Goal: Register for event/course

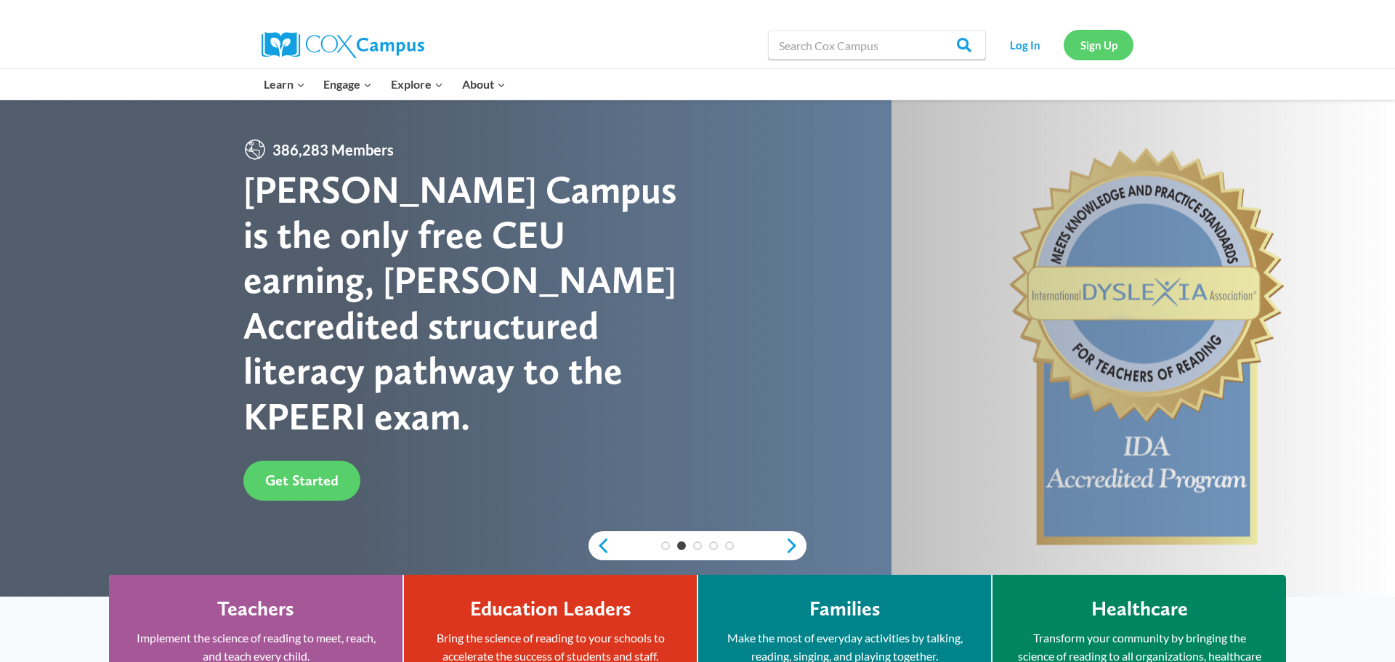
click at [1096, 50] on link "Sign Up" at bounding box center [1098, 45] width 70 height 30
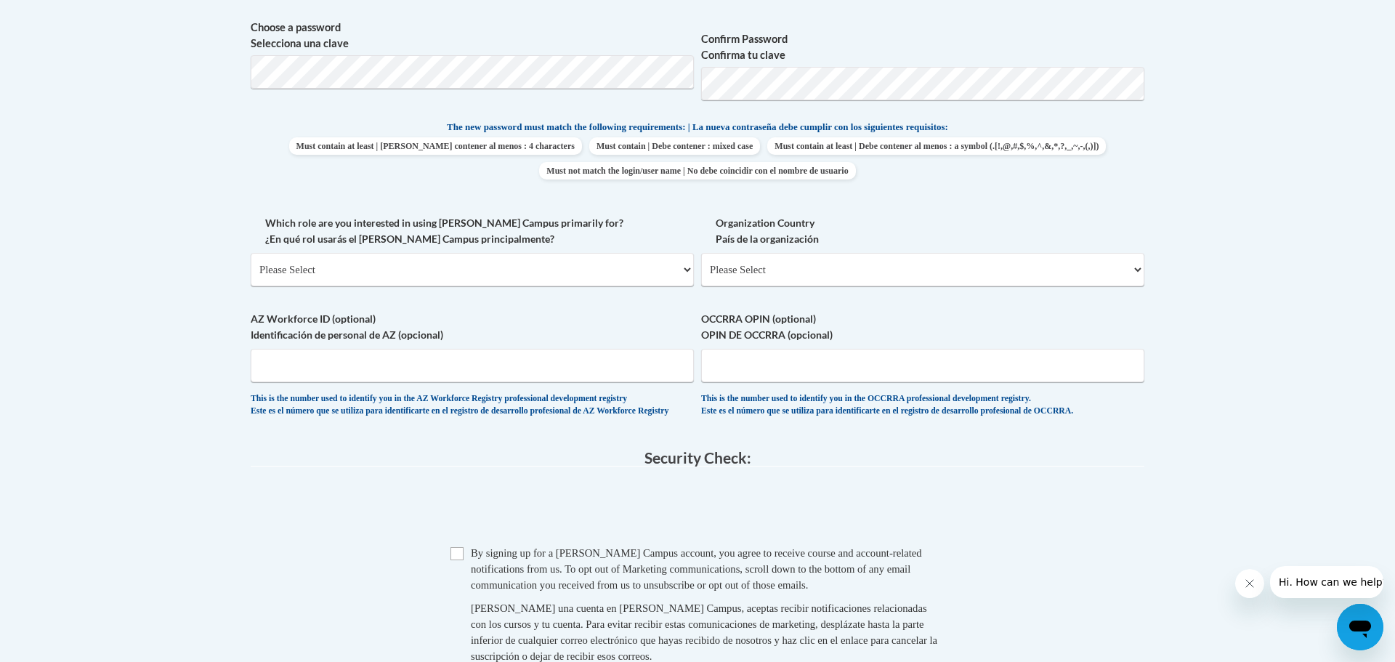
scroll to position [680, 0]
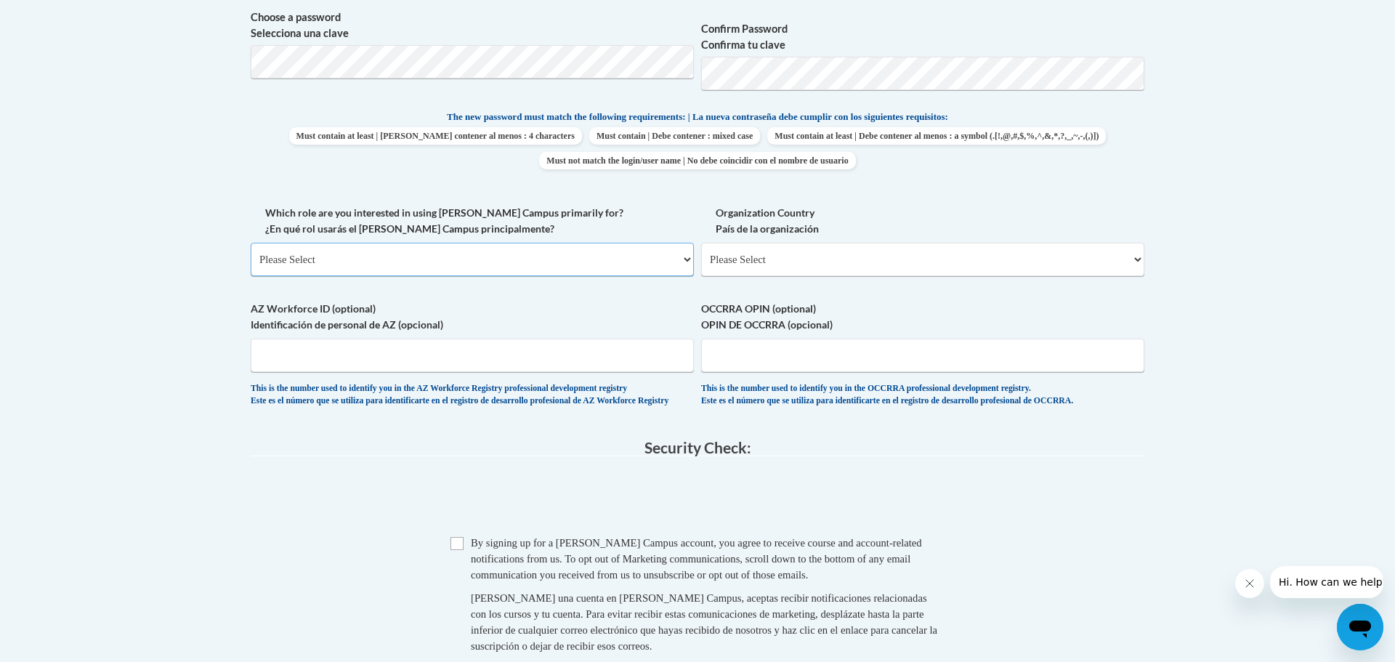
click at [685, 258] on select "Please Select College/University | Colegio/Universidad Community/Nonprofit Part…" at bounding box center [472, 259] width 443 height 33
click at [759, 263] on select "Please Select United States | Estados Unidos Outside of the United States | Fue…" at bounding box center [922, 259] width 443 height 33
click at [393, 523] on span at bounding box center [697, 499] width 893 height 57
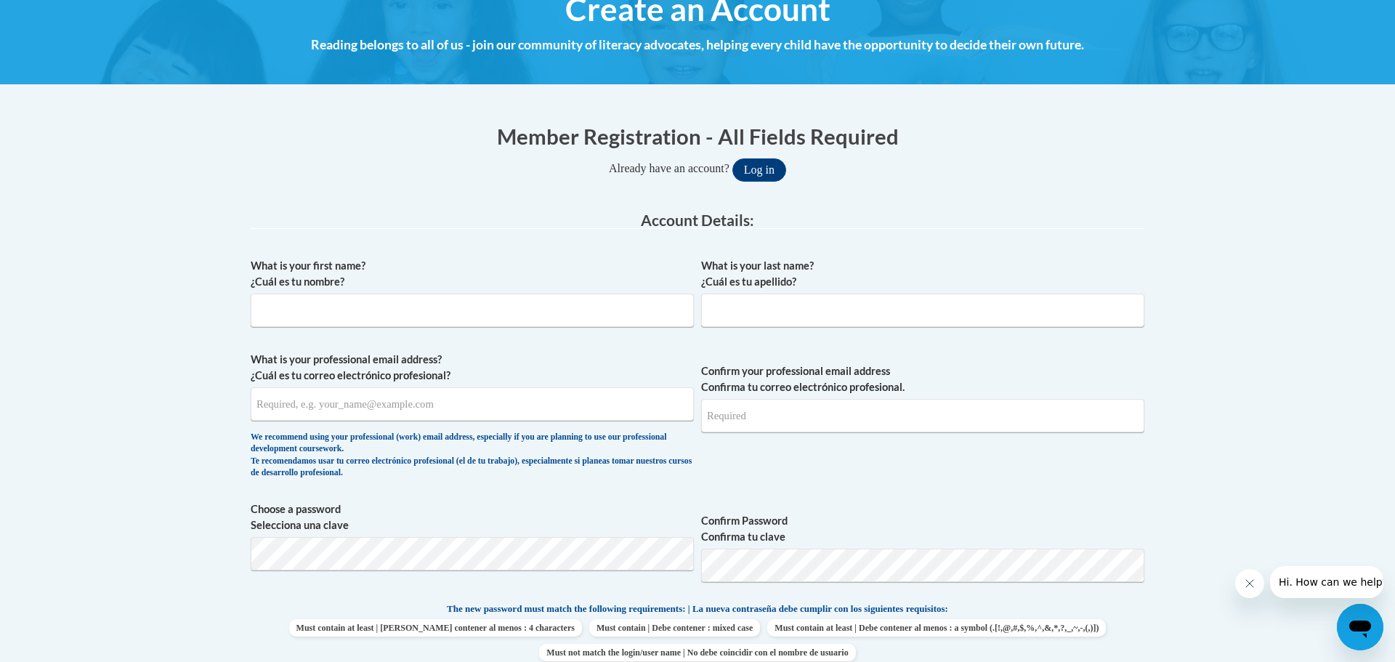
scroll to position [187, 0]
click at [392, 311] on input "What is your first name? ¿Cuál es tu nombre?" at bounding box center [472, 310] width 443 height 33
type input "Charlene"
type input "Danage"
click at [387, 402] on input "What is your professional email address? ¿Cuál es tu correo electrónico profesi…" at bounding box center [472, 404] width 443 height 33
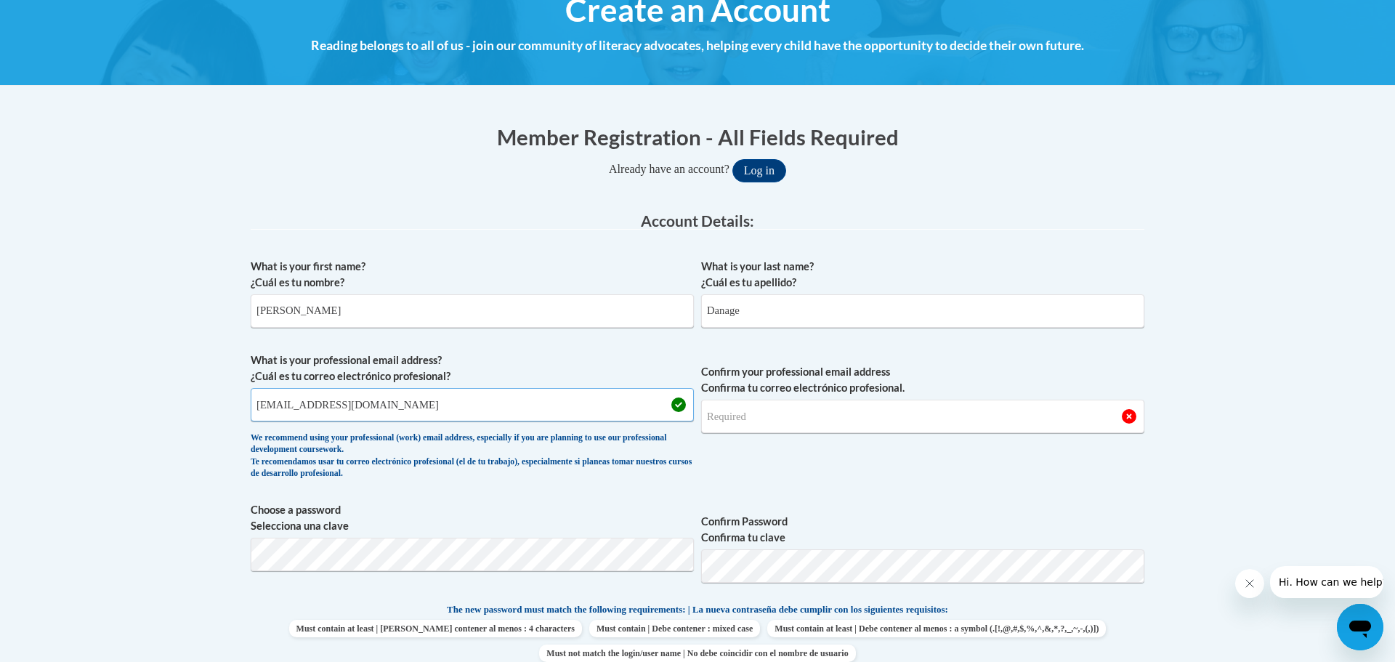
type input "cdanage26@gmail.com"
click at [777, 418] on input "Confirm your professional email address Confirma tu correo electrónico profesio…" at bounding box center [922, 415] width 443 height 33
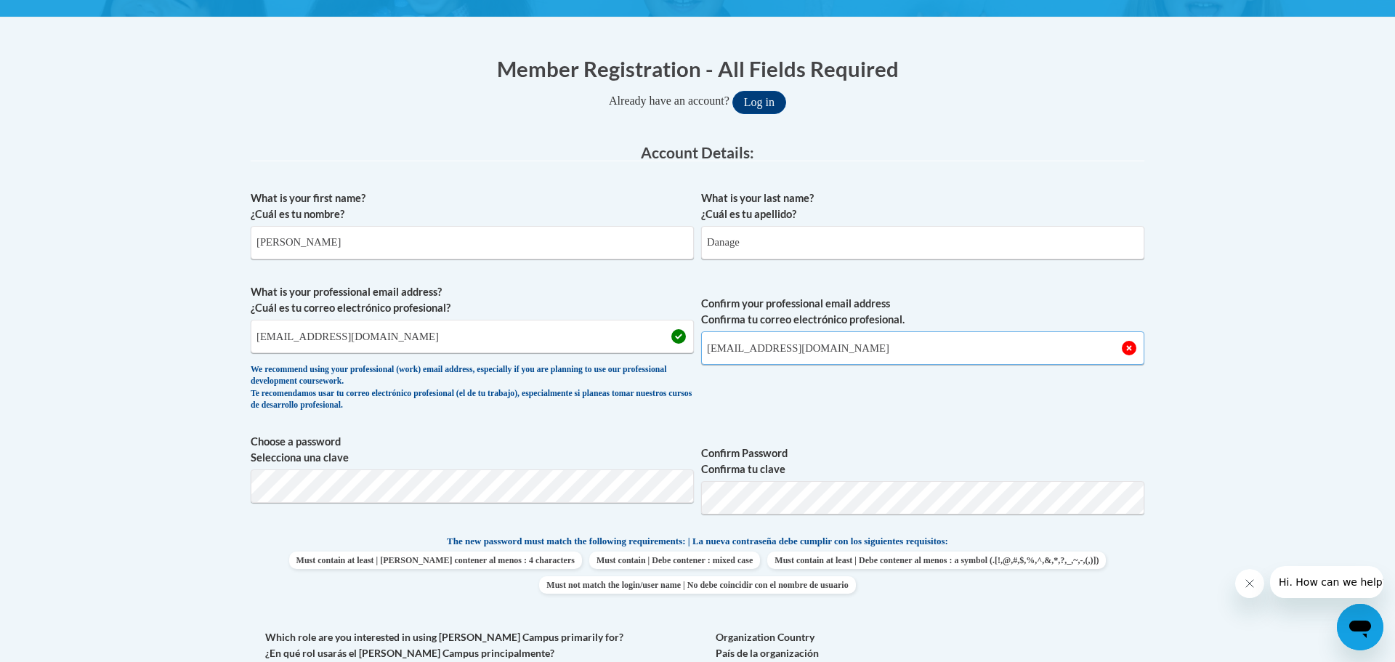
scroll to position [276, 0]
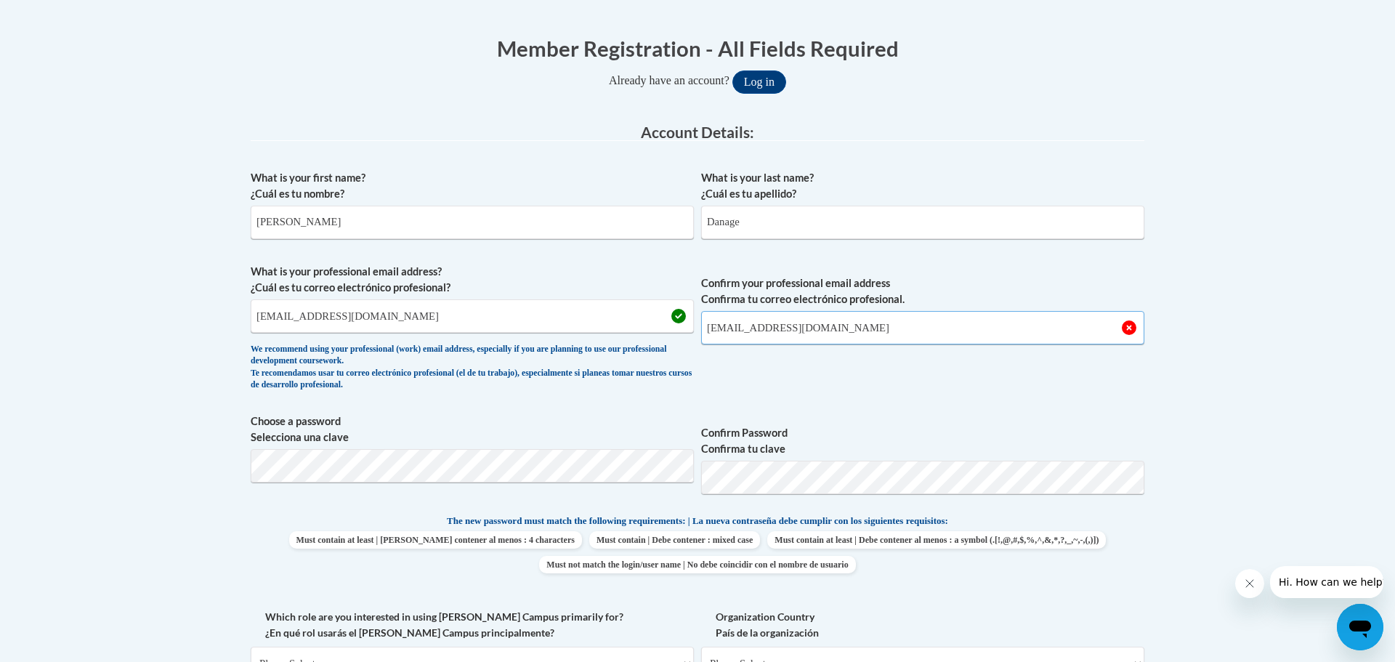
type input "cdanage26@gmail.com"
click at [244, 475] on div "Member Registration - All Fields Required Already have an account? Log in Prefe…" at bounding box center [697, 586] width 915 height 1134
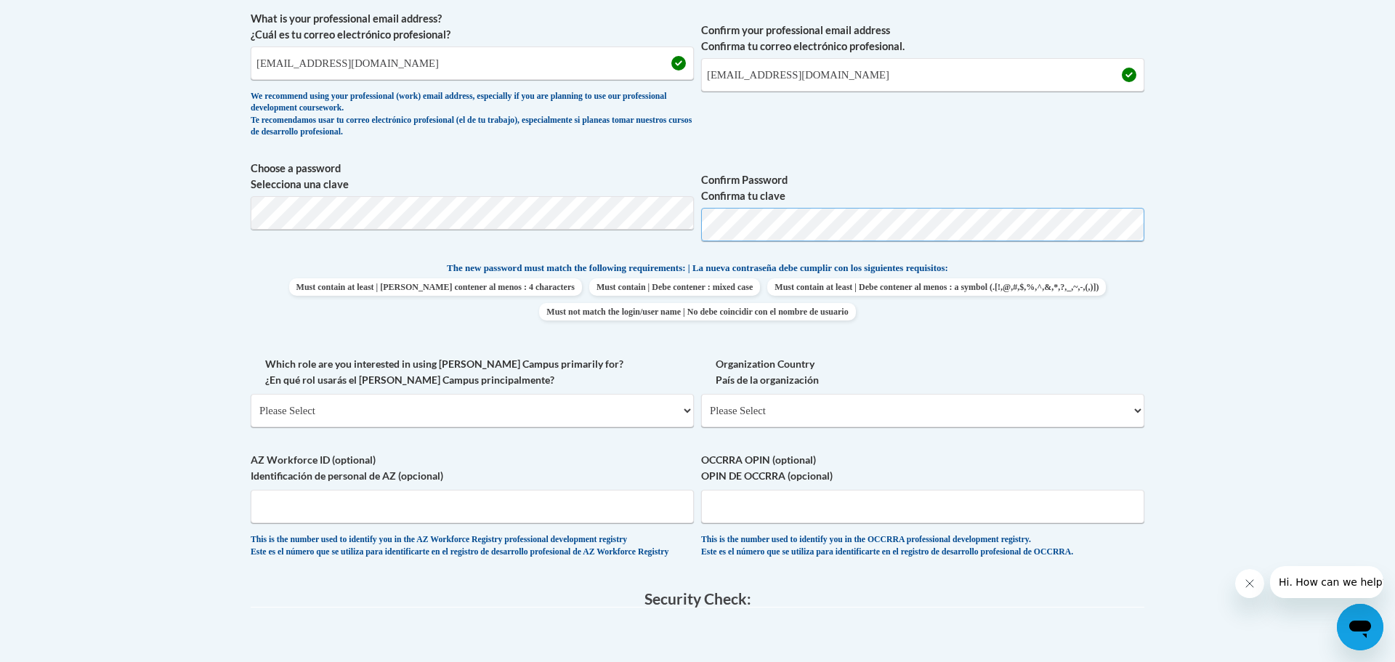
scroll to position [532, 0]
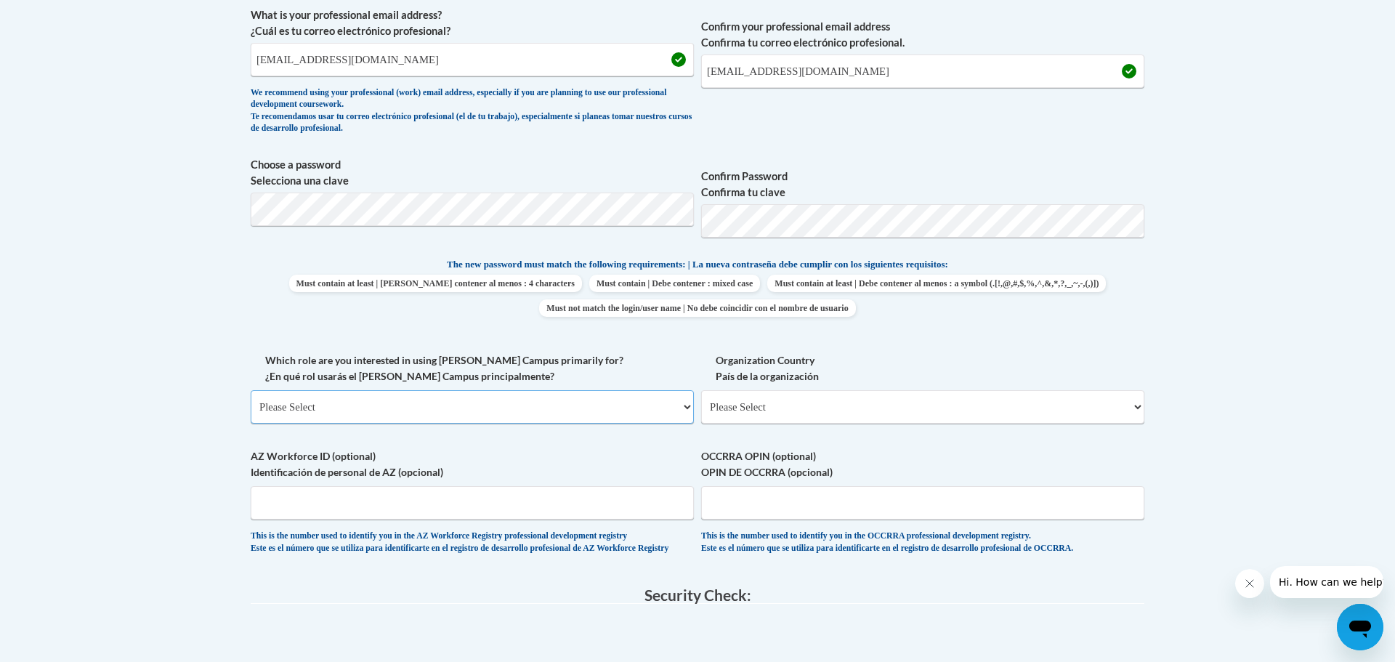
click at [688, 408] on select "Please Select College/University | Colegio/Universidad Community/Nonprofit Part…" at bounding box center [472, 406] width 443 height 33
select select "fbf2d438-af2f-41f8-98f1-81c410e29de3"
click at [251, 390] on select "Please Select College/University | Colegio/Universidad Community/Nonprofit Part…" at bounding box center [472, 406] width 443 height 33
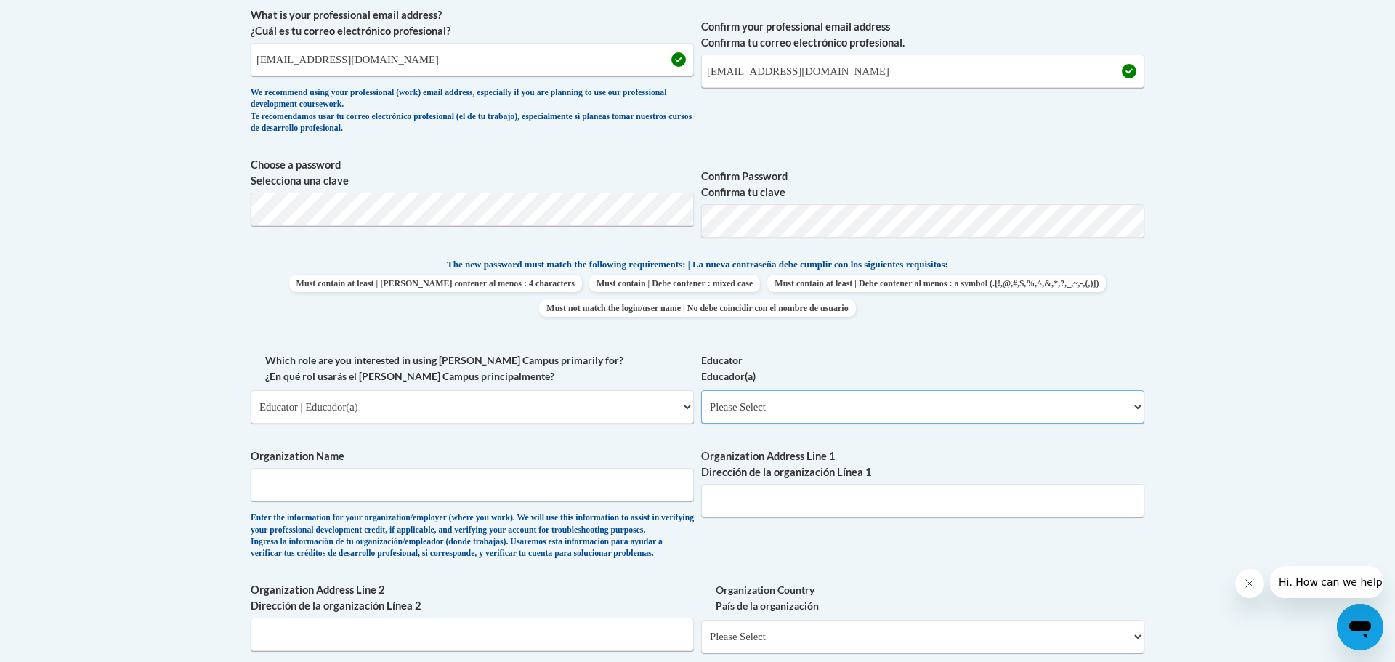
click at [1141, 405] on select "Please Select Early Learning/Daycare Teacher/Family Home Care Provider | Maestr…" at bounding box center [922, 406] width 443 height 33
click at [701, 390] on select "Please Select Early Learning/Daycare Teacher/Family Home Care Provider | Maestr…" at bounding box center [922, 406] width 443 height 33
click at [620, 484] on input "Organization Name" at bounding box center [472, 484] width 443 height 33
click at [913, 404] on select "Please Select Early Learning/Daycare Teacher/Family Home Care Provider | Maestr…" at bounding box center [922, 406] width 443 height 33
select select "6732b29e-f5f4-40e4-a595-7dafd2b8fb29"
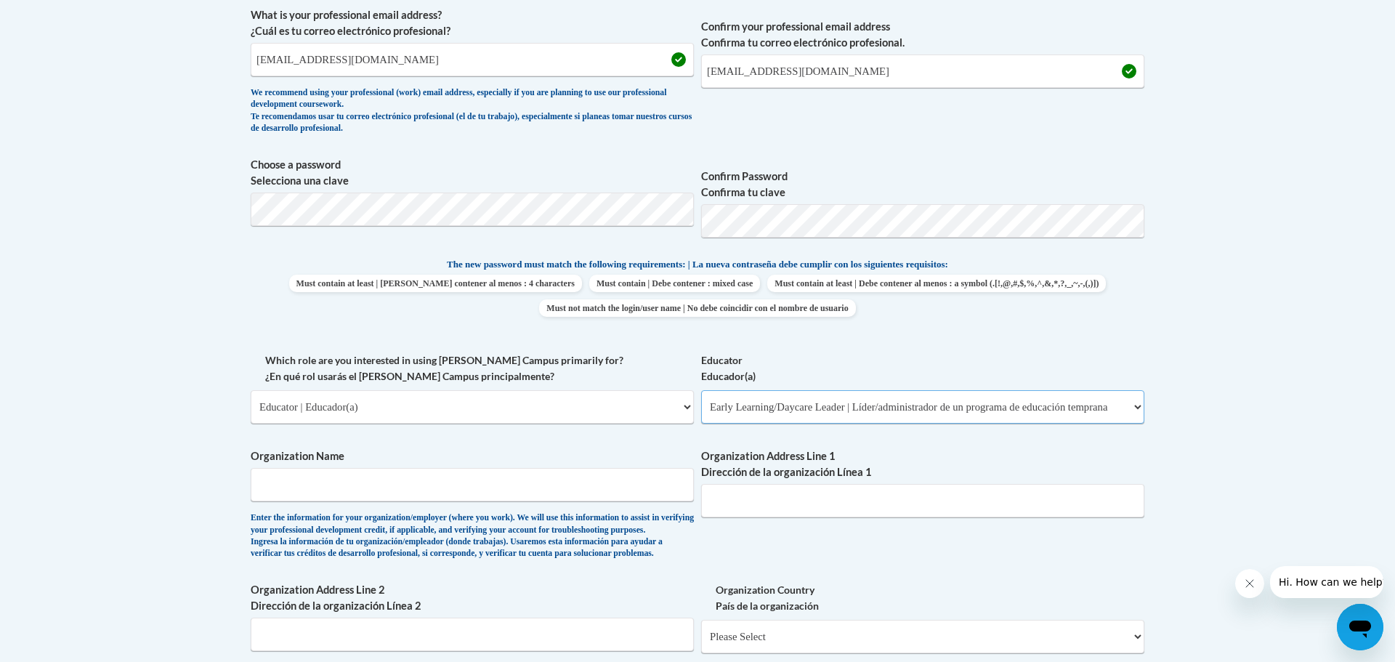
click at [701, 390] on select "Please Select Early Learning/Daycare Teacher/Family Home Care Provider | Maestr…" at bounding box center [922, 406] width 443 height 33
click at [799, 404] on select "Please Select Early Learning/Daycare Teacher/Family Home Care Provider | Maestr…" at bounding box center [922, 406] width 443 height 33
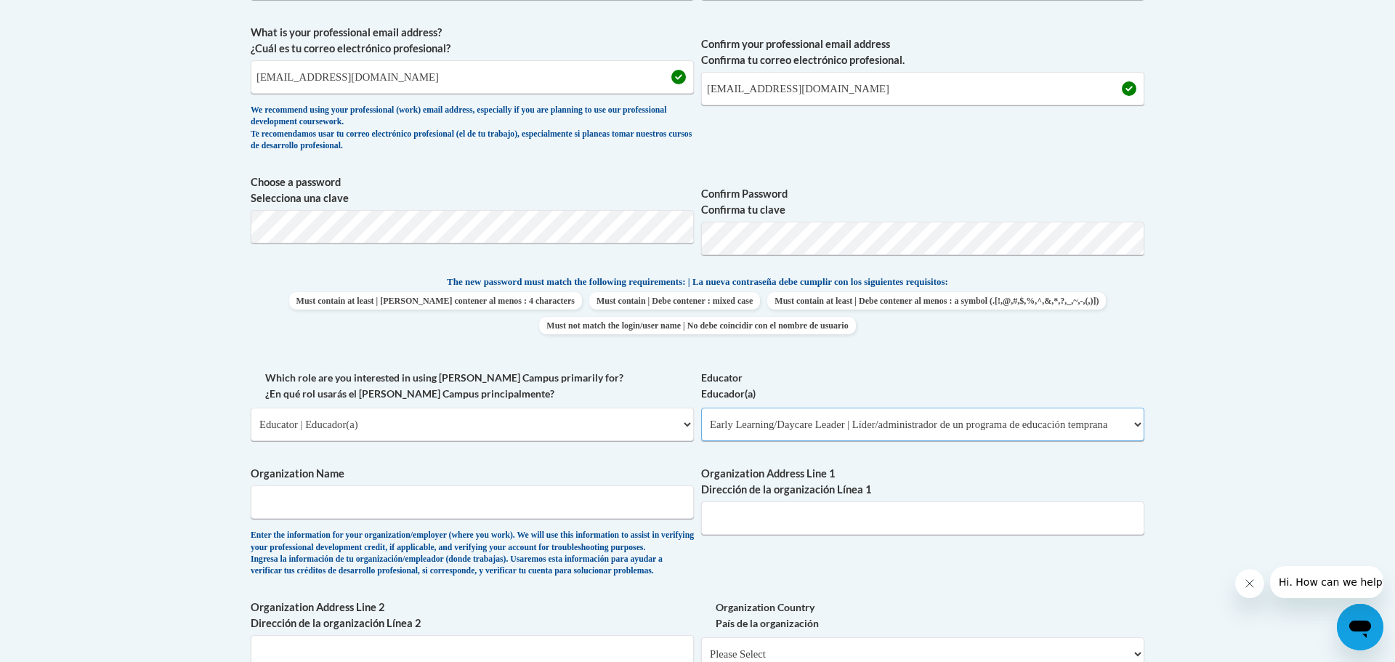
scroll to position [513, 0]
click at [800, 415] on select "Please Select Early Learning/Daycare Teacher/Family Home Care Provider | Maestr…" at bounding box center [922, 426] width 443 height 33
click at [289, 503] on input "Organization Name" at bounding box center [472, 503] width 443 height 33
type input "C"
type input "O2B"
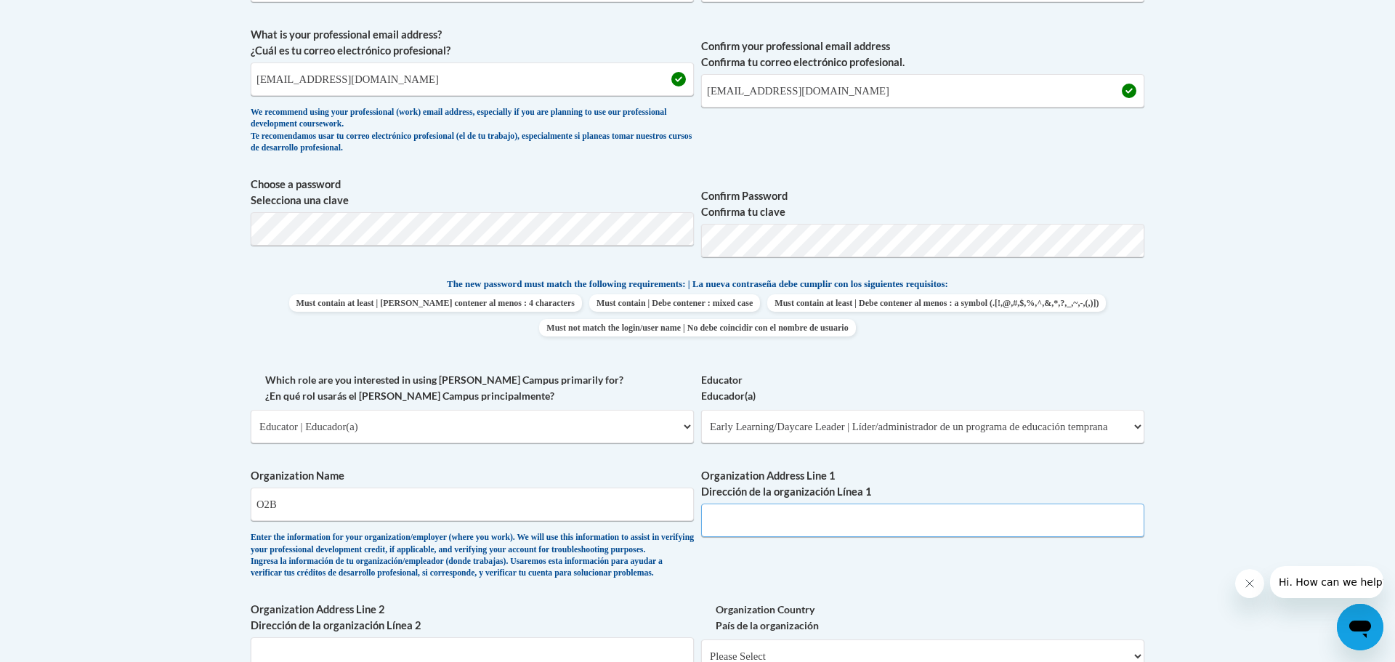
click at [734, 525] on input "Organization Address Line 1 Dirección de la organización Línea 1" at bounding box center [922, 519] width 443 height 33
type input "6544 Malone Rd"
click at [543, 499] on input "O2B" at bounding box center [472, 503] width 443 height 33
type input "O"
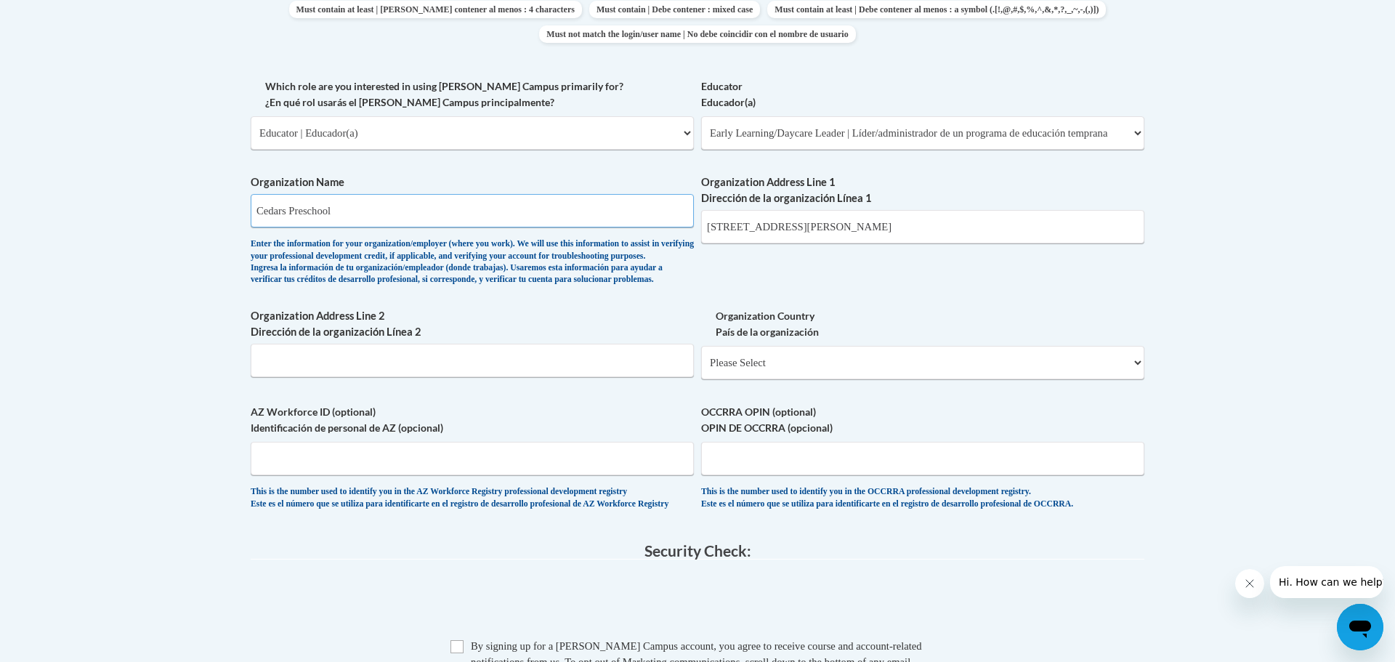
scroll to position [816, 0]
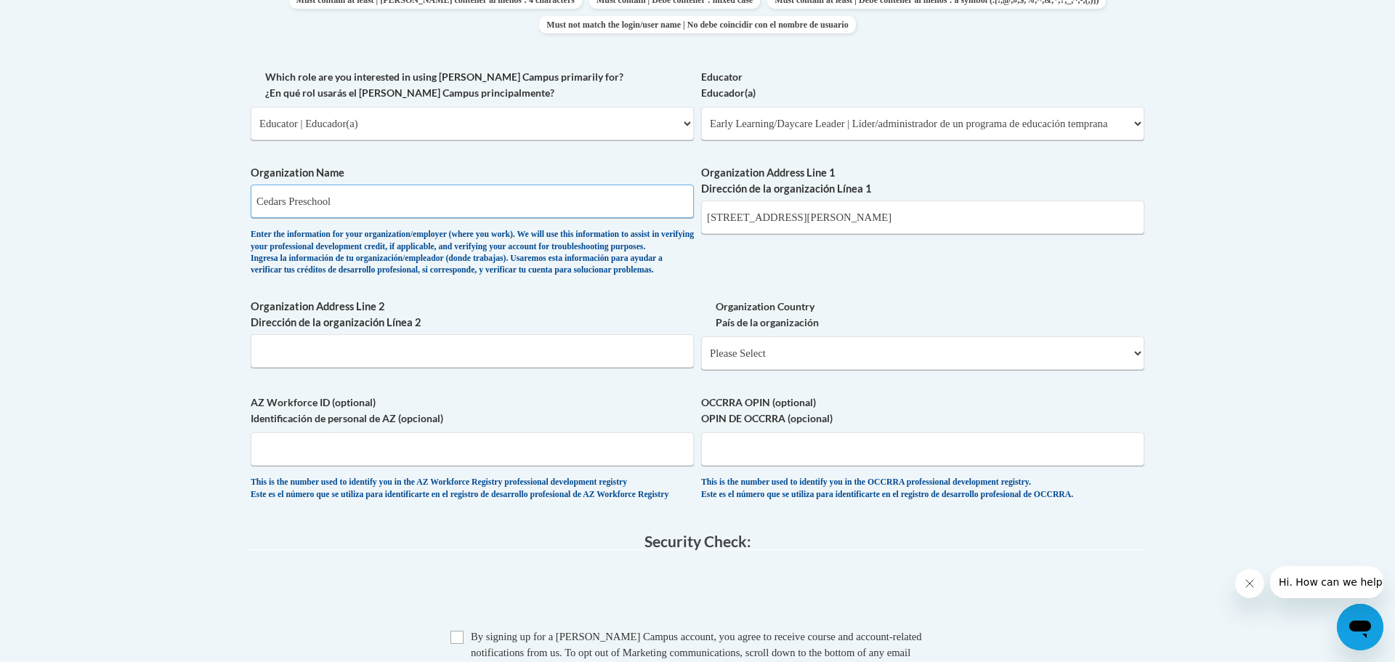
type input "Cedars Preschool"
click at [839, 370] on select "Please Select United States | Estados Unidos Outside of the United States | Fue…" at bounding box center [922, 352] width 443 height 33
select select "ad49bcad-a171-4b2e-b99c-48b446064914"
click at [701, 360] on select "Please Select United States | Estados Unidos Outside of the United States | Fue…" at bounding box center [922, 352] width 443 height 33
select select
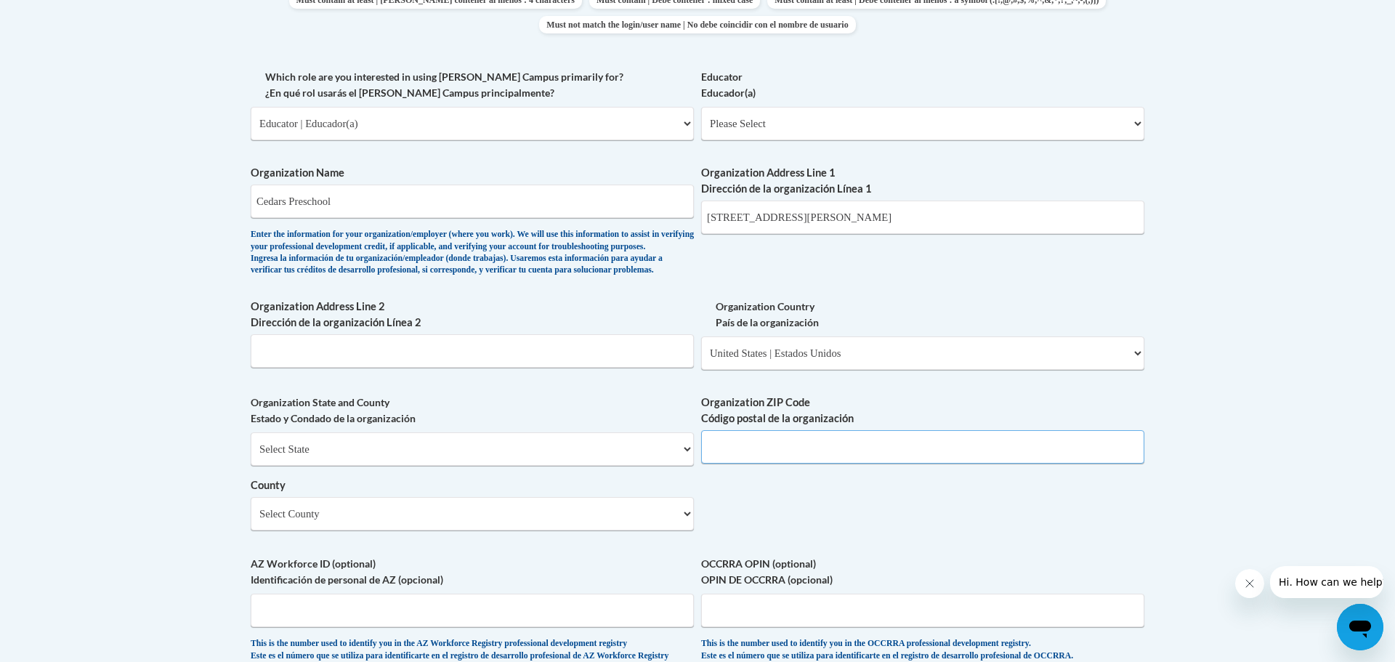
click at [739, 463] on input "Organization ZIP Code Código postal de la organización" at bounding box center [922, 446] width 443 height 33
type input "30134"
click at [687, 530] on select "Select County Appling Atkinson Bacon Baker Baldwin Banks Barrow Bartow Ben Hill…" at bounding box center [472, 513] width 443 height 33
select select "Douglas"
click at [251, 521] on select "Select County Appling Atkinson Bacon Baker Baldwin Banks Barrow Bartow Ben Hill…" at bounding box center [472, 513] width 443 height 33
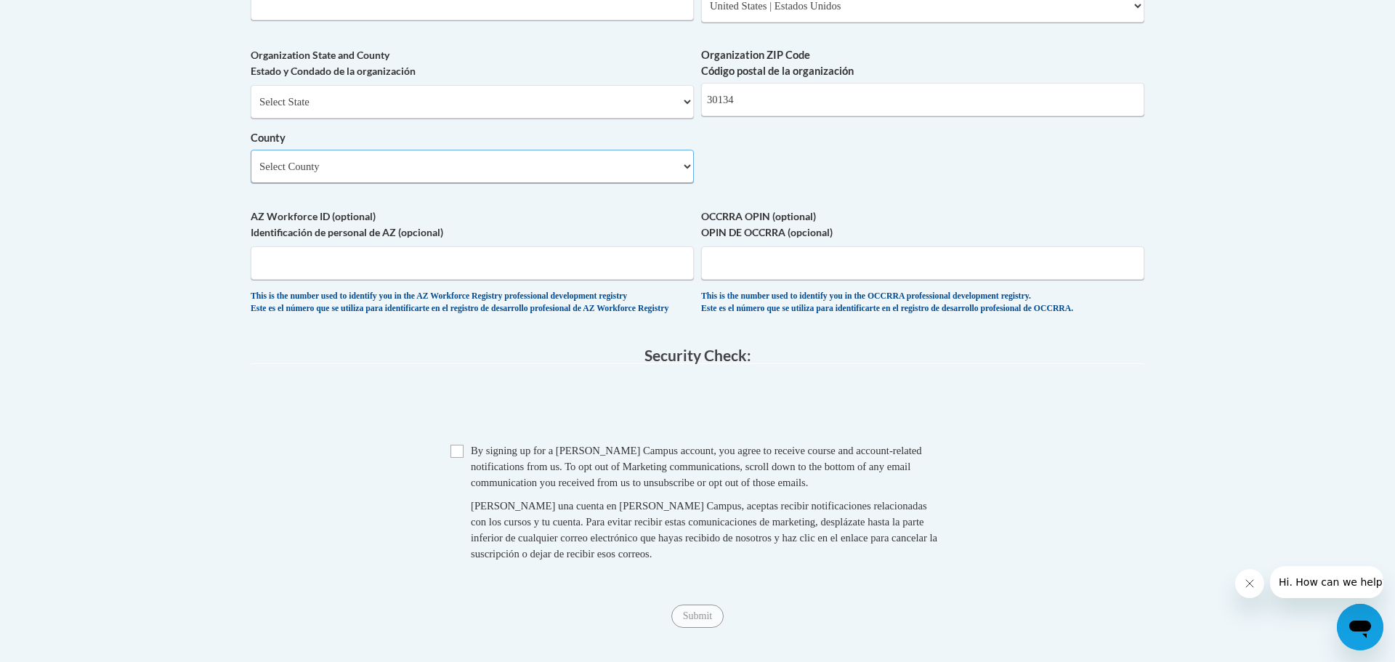
scroll to position [1177, 0]
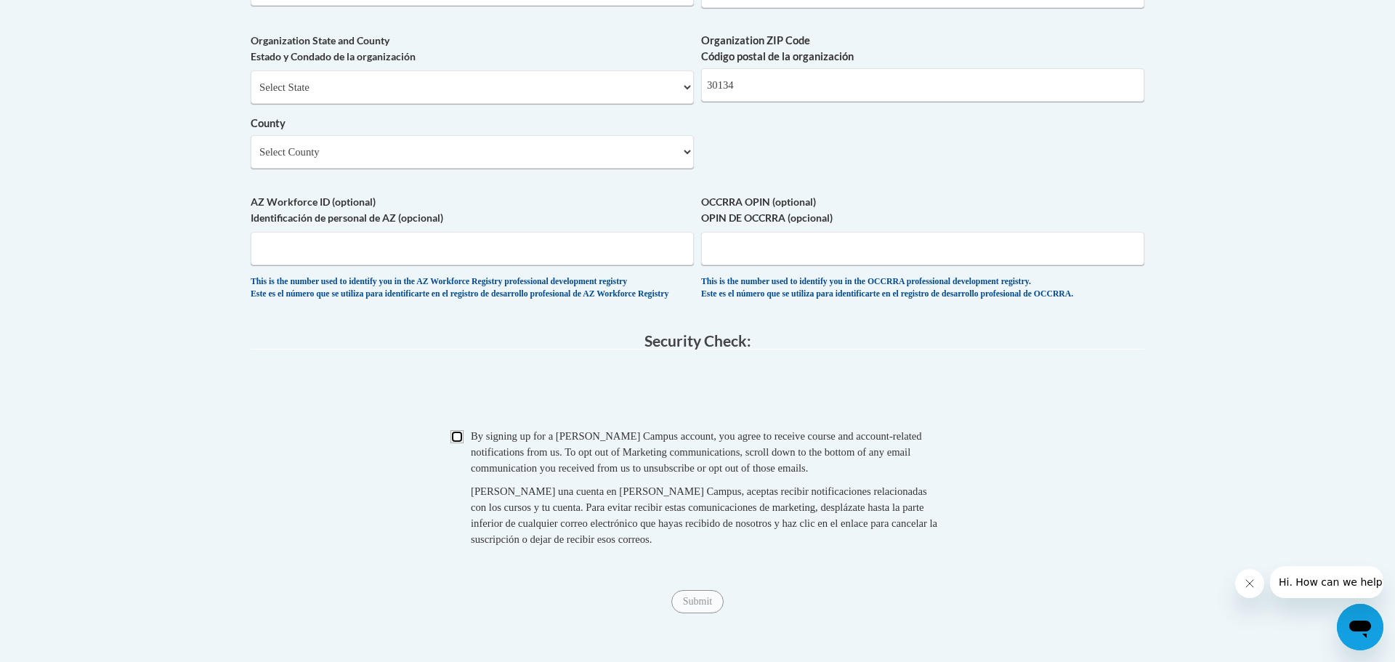
click at [457, 443] on input "Checkbox" at bounding box center [456, 436] width 13 height 13
checkbox input "true"
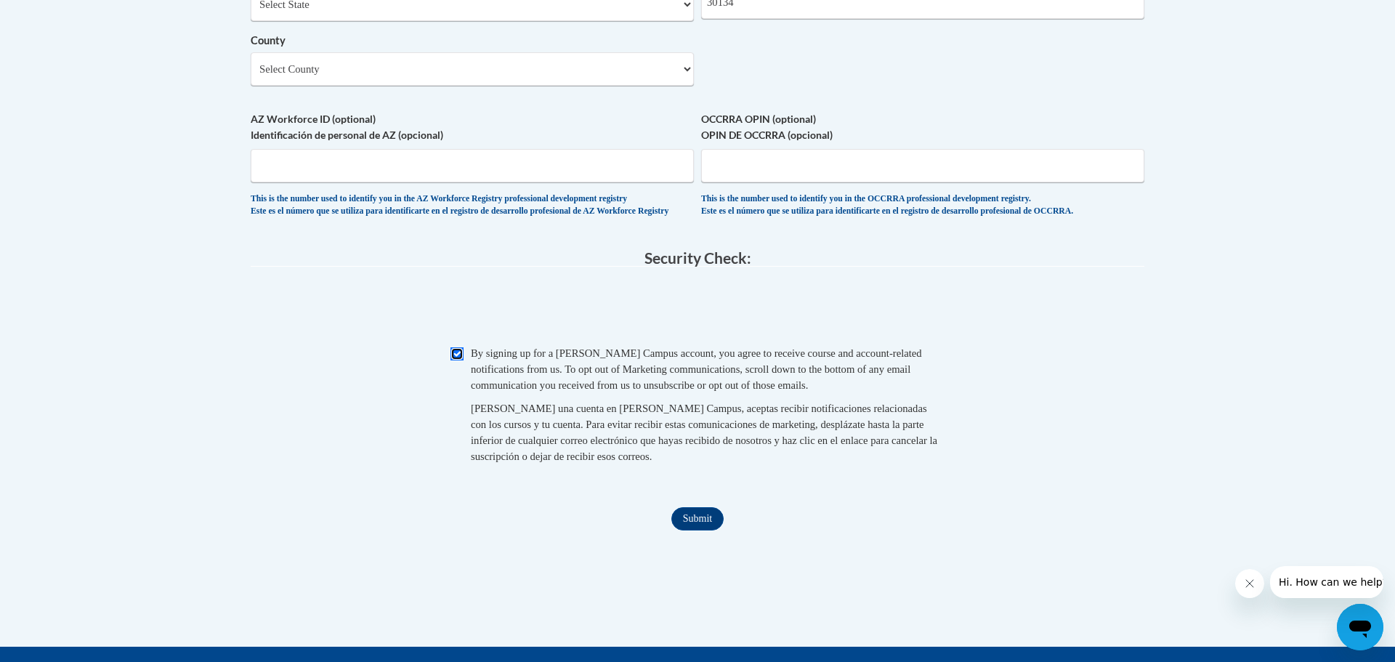
scroll to position [1263, 0]
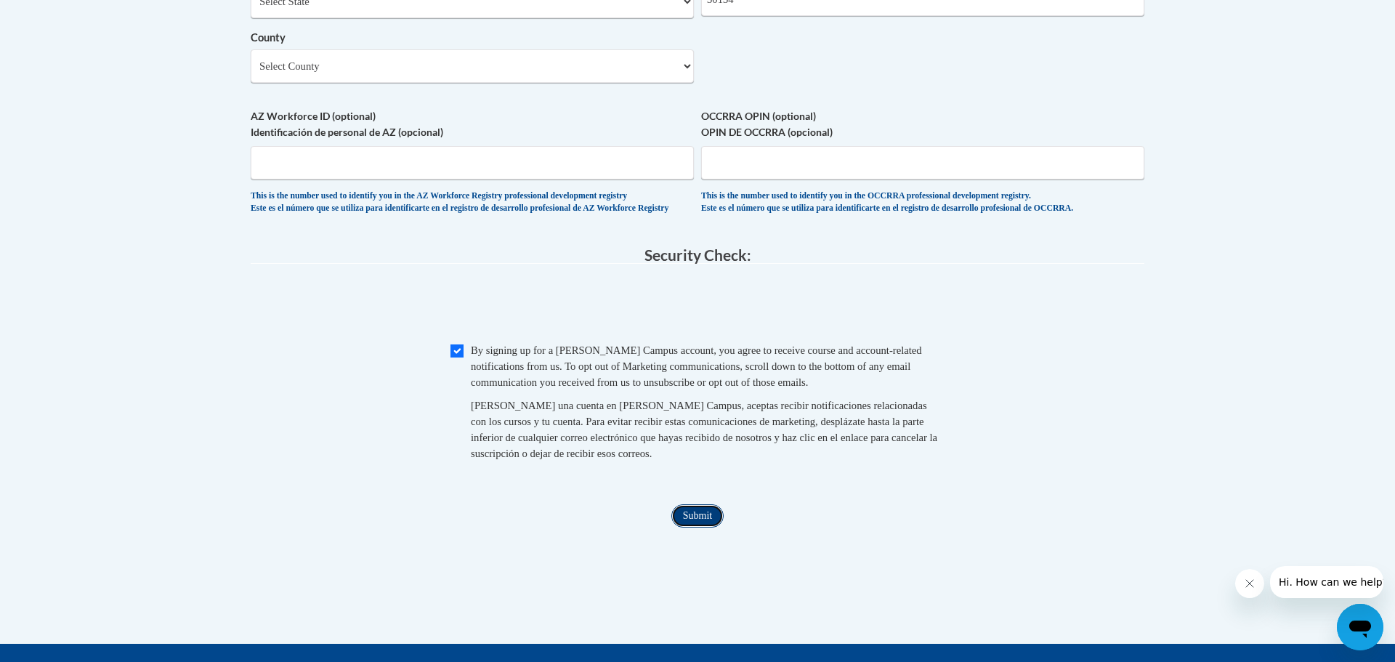
click at [701, 527] on input "Submit" at bounding box center [697, 515] width 52 height 23
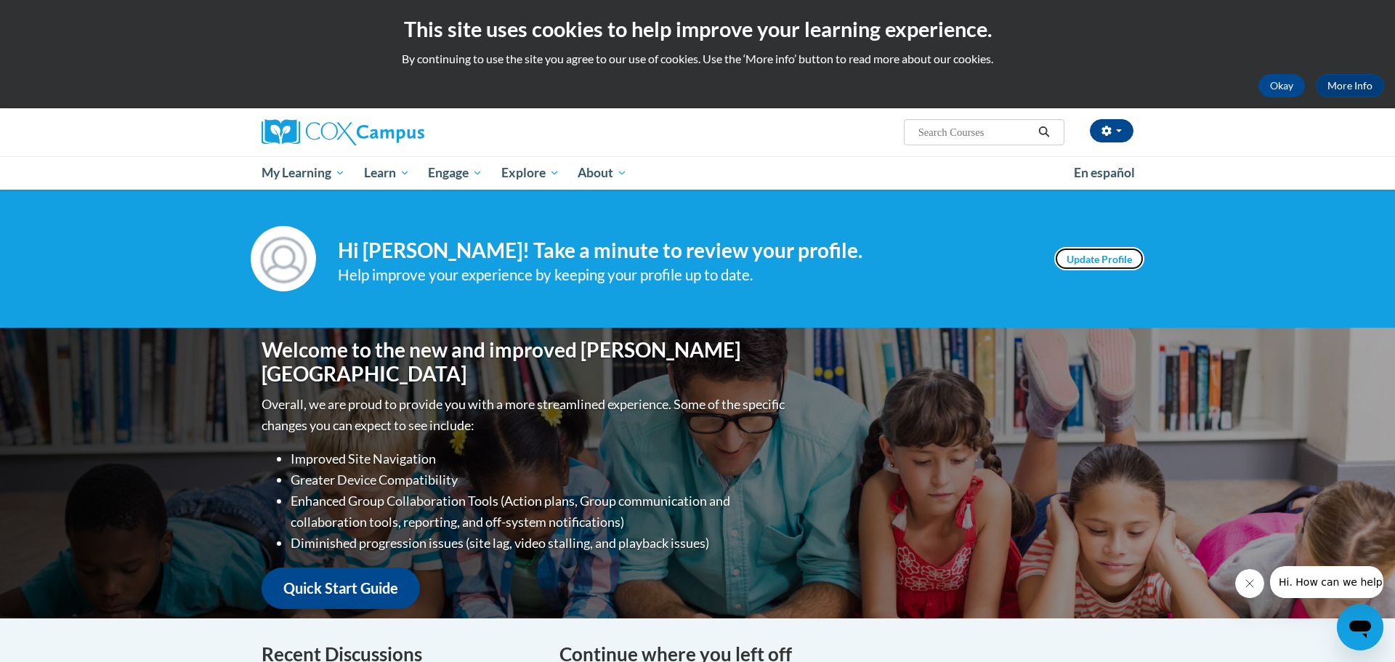
click at [1089, 256] on link "Update Profile" at bounding box center [1099, 258] width 90 height 23
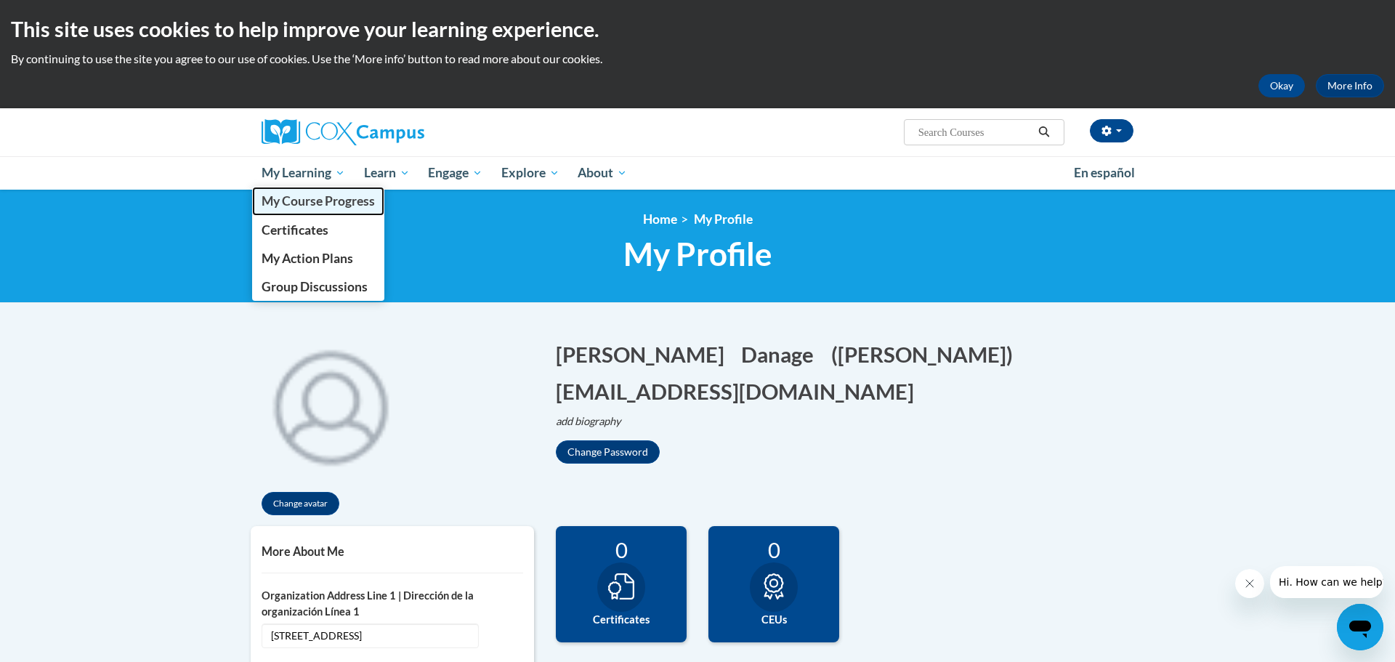
click at [338, 198] on span "My Course Progress" at bounding box center [317, 200] width 113 height 15
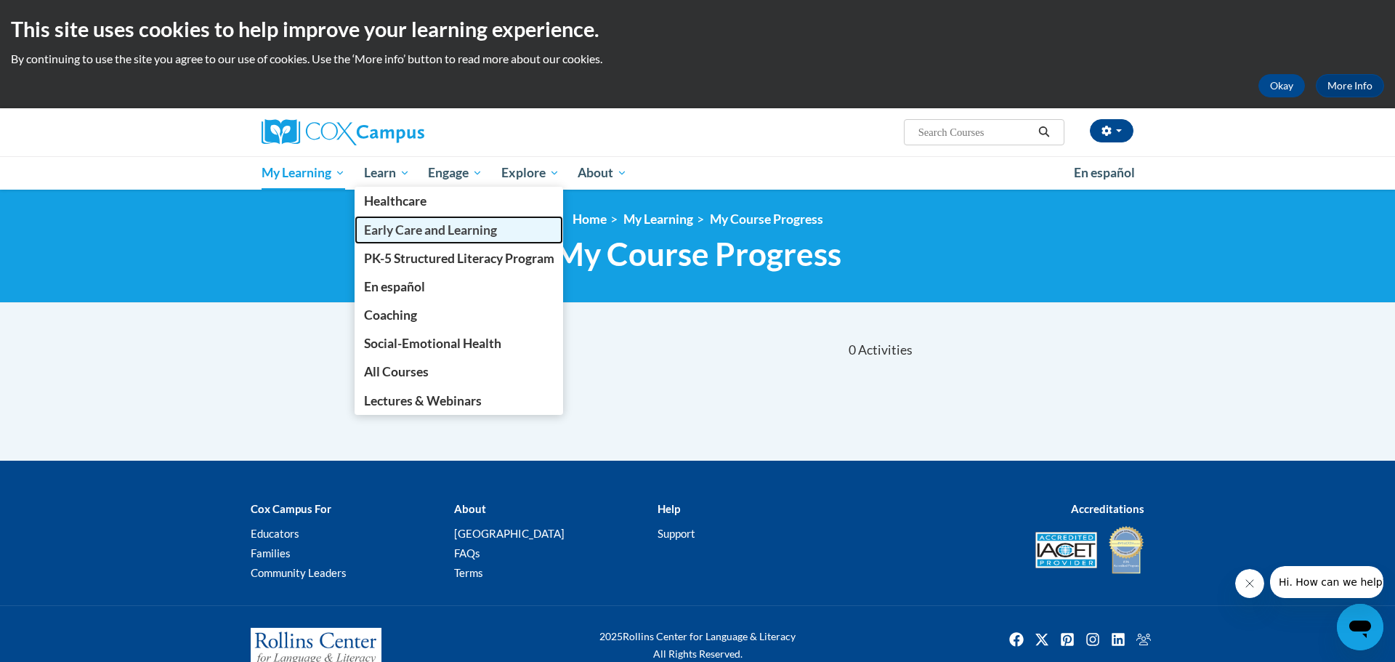
click at [423, 234] on span "Early Care and Learning" at bounding box center [430, 229] width 133 height 15
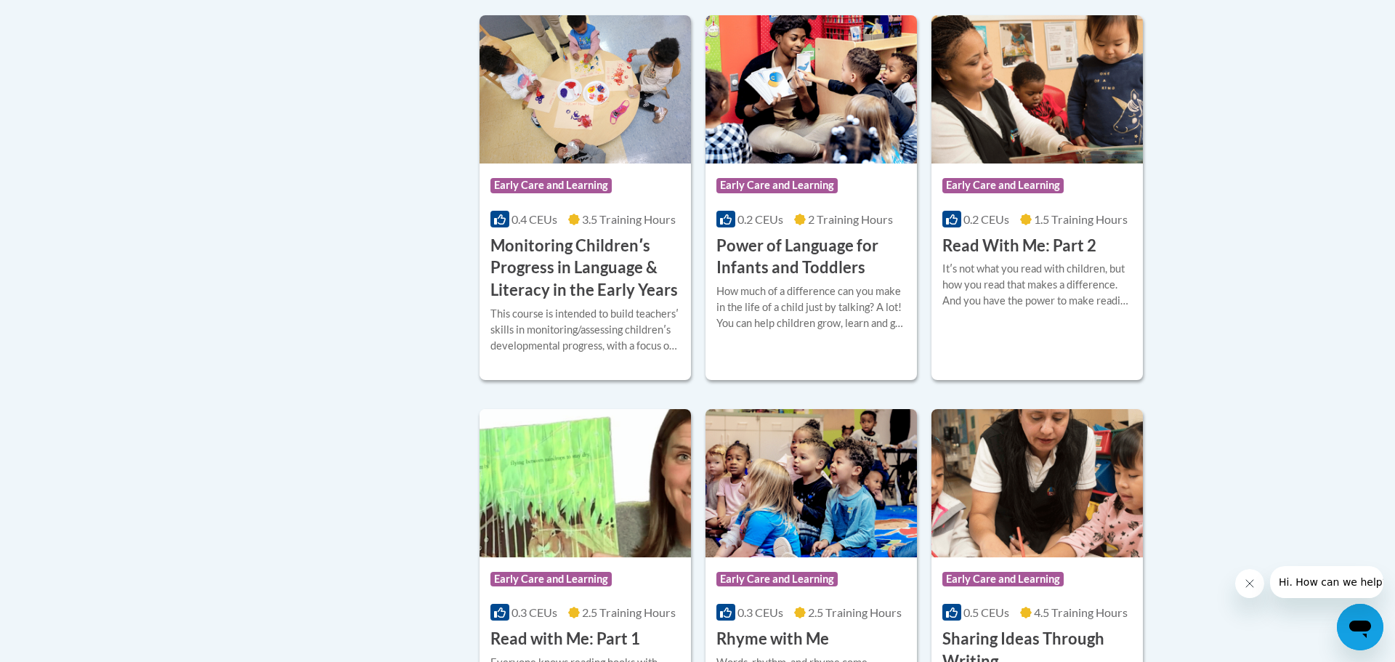
scroll to position [1358, 0]
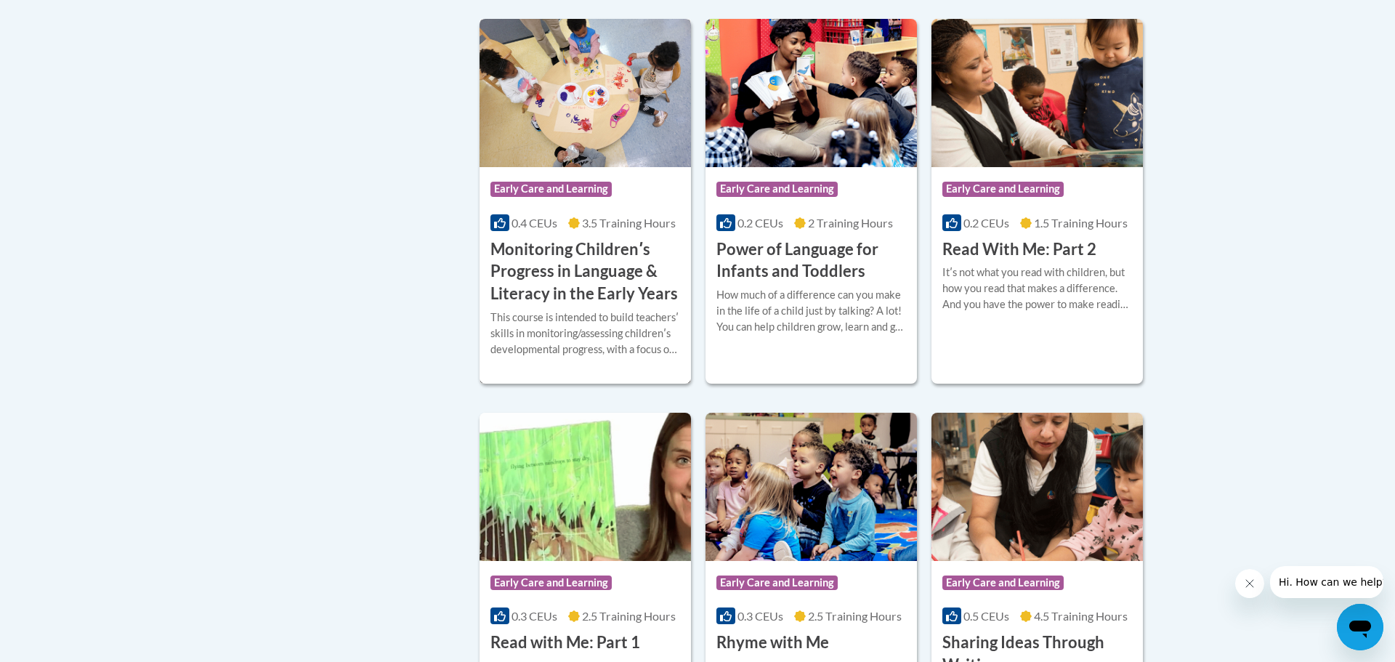
click at [548, 230] on span "0.4 CEUs" at bounding box center [534, 223] width 46 height 14
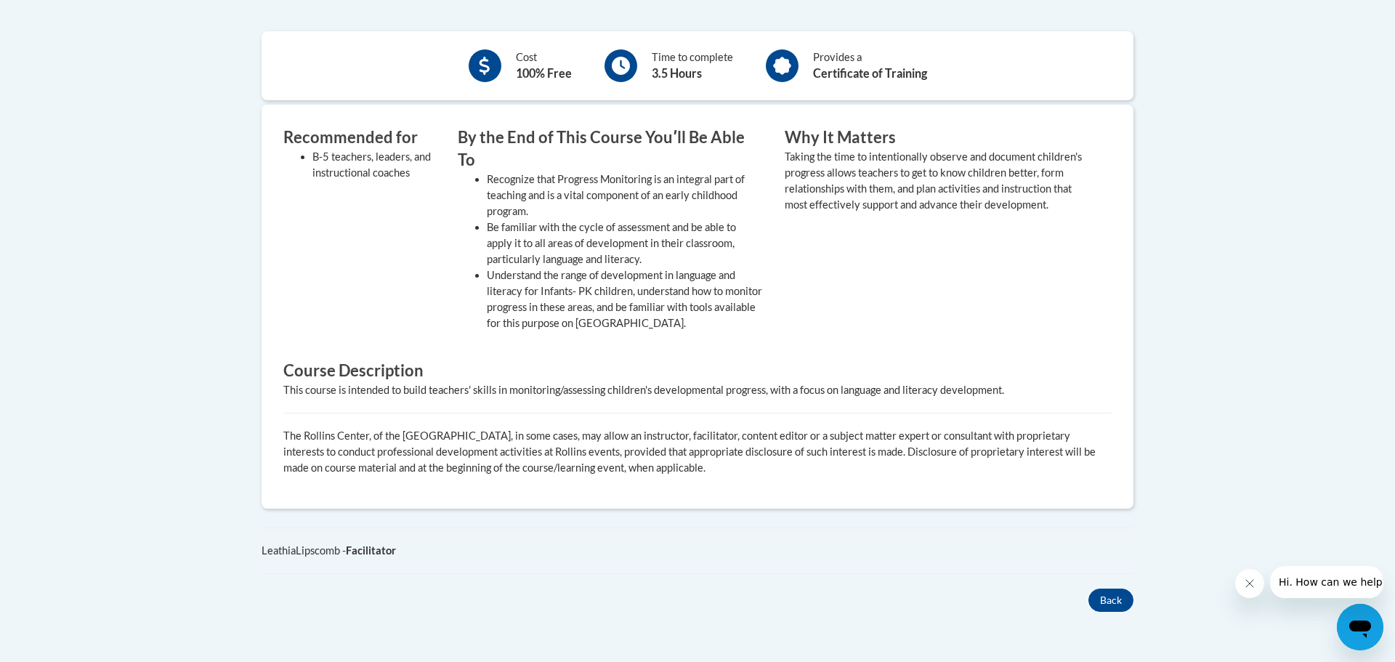
scroll to position [573, 0]
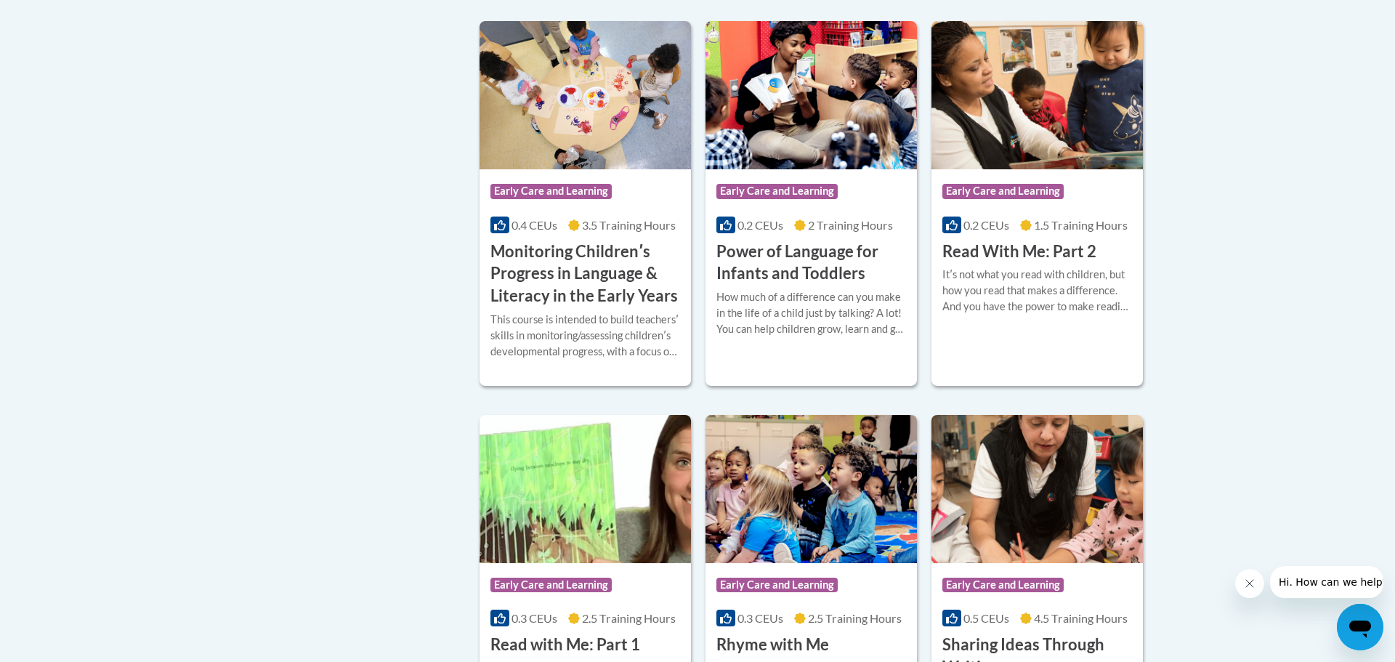
scroll to position [1355, 0]
